Goal: Task Accomplishment & Management: Manage account settings

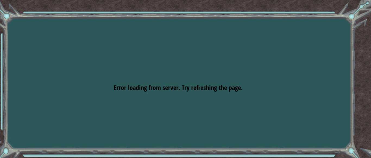
click at [129, 56] on div "Goals Error loading from server. Try refreshing the page. You'll need to join a…" at bounding box center [185, 79] width 371 height 158
drag, startPoint x: 129, startPoint y: 56, endPoint x: 27, endPoint y: -21, distance: 127.8
click at [27, 0] on html "Goals Error loading from server. Try refreshing the page. You'll need to join a…" at bounding box center [185, 79] width 371 height 158
click at [362, 7] on div "Goals Error loading from server. Try refreshing the page. You'll need to join a…" at bounding box center [185, 79] width 371 height 158
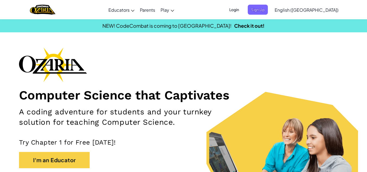
click at [242, 11] on span "Login" at bounding box center [234, 10] width 16 height 10
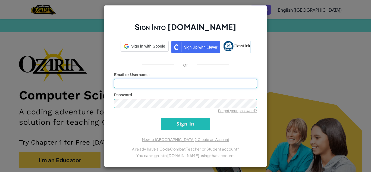
type input "smithjermani"
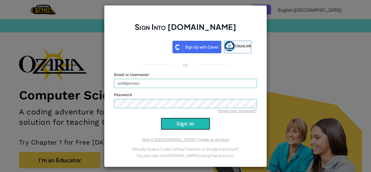
click at [191, 124] on input "Sign In" at bounding box center [185, 124] width 49 height 12
